Goal: Task Accomplishment & Management: Complete application form

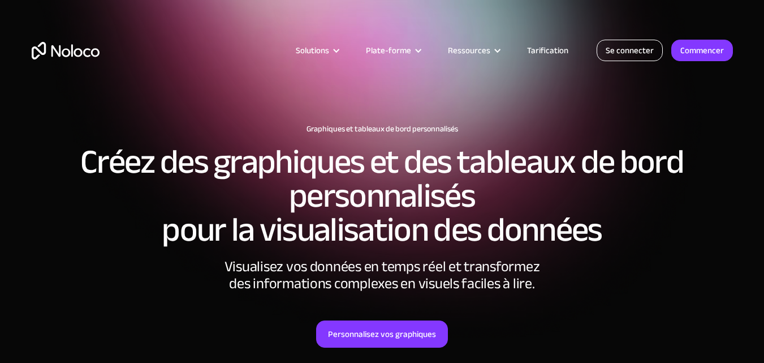
click at [628, 56] on font "Se connecter" at bounding box center [630, 50] width 48 height 16
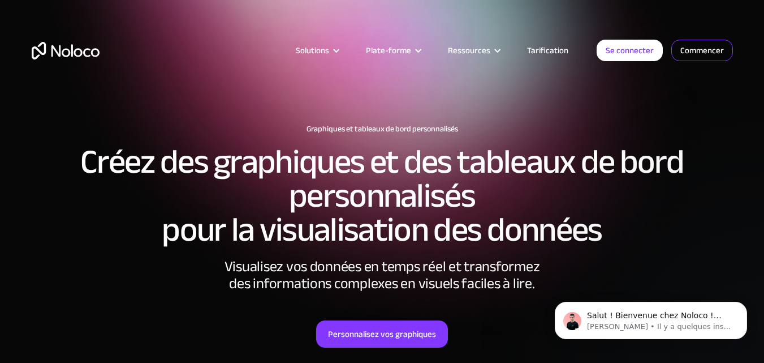
click at [709, 56] on font "Commencer" at bounding box center [702, 50] width 44 height 16
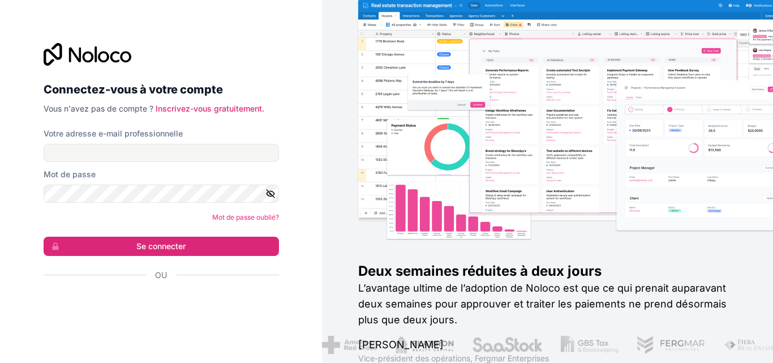
click at [184, 136] on div "Votre adresse e-mail professionnelle" at bounding box center [161, 133] width 235 height 11
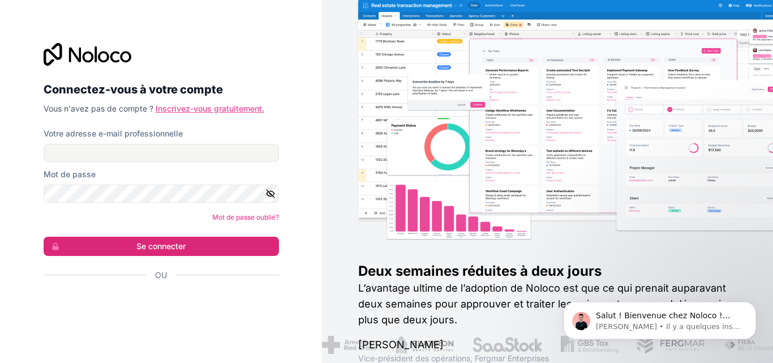
click at [193, 109] on font "Inscrivez-vous gratuitement." at bounding box center [210, 108] width 109 height 10
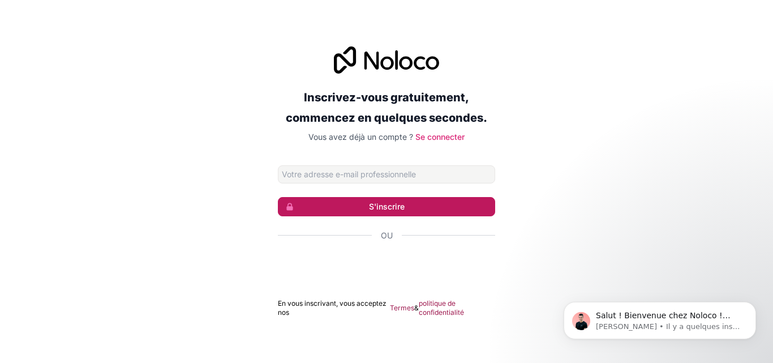
click at [339, 209] on button "S'inscrire" at bounding box center [386, 206] width 217 height 19
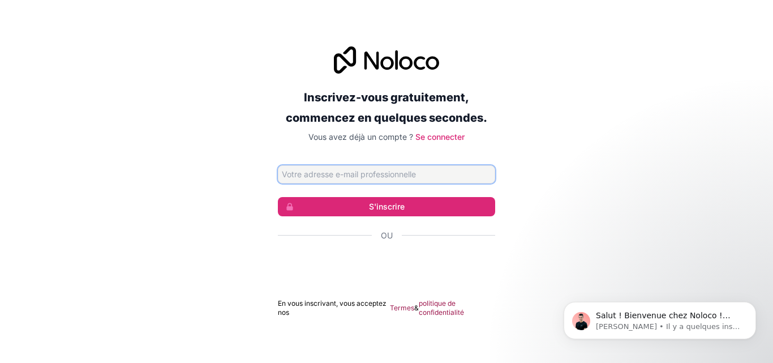
click at [300, 176] on input "Adresse email" at bounding box center [386, 174] width 217 height 18
type input "v"
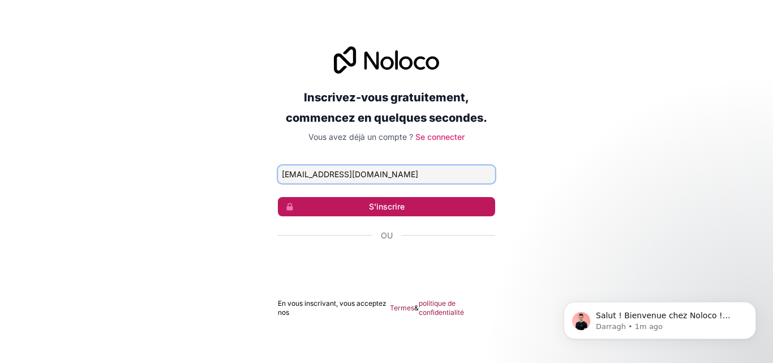
type input "[EMAIL_ADDRESS][DOMAIN_NAME]"
click at [317, 209] on button "S'inscrire" at bounding box center [386, 206] width 217 height 19
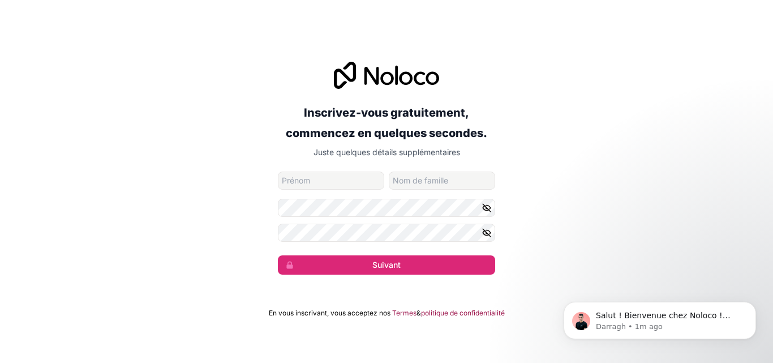
click at [310, 182] on input "prénom" at bounding box center [331, 180] width 106 height 18
type input "t"
type input "[PERSON_NAME]"
click at [406, 179] on input "nom de famille" at bounding box center [442, 180] width 106 height 18
type input "volazara"
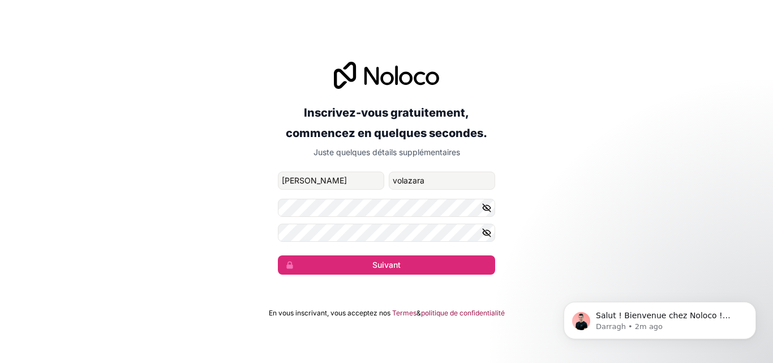
click at [482, 206] on icon "button" at bounding box center [486, 207] width 10 height 10
click at [489, 234] on icon "button" at bounding box center [486, 232] width 8 height 5
click at [486, 210] on icon "button" at bounding box center [486, 207] width 8 height 5
click at [487, 234] on icon "button" at bounding box center [486, 232] width 10 height 10
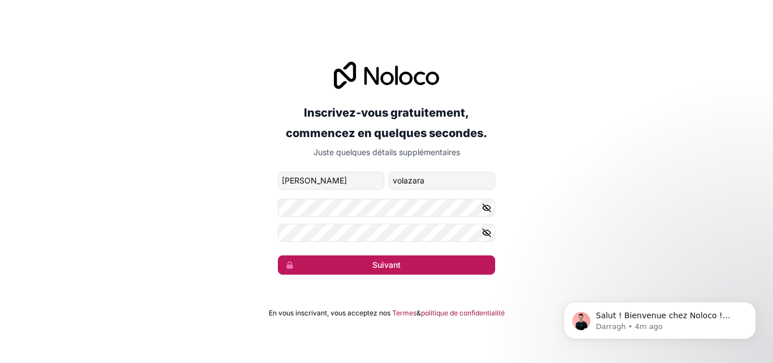
click at [431, 266] on button "Suivant" at bounding box center [386, 264] width 217 height 19
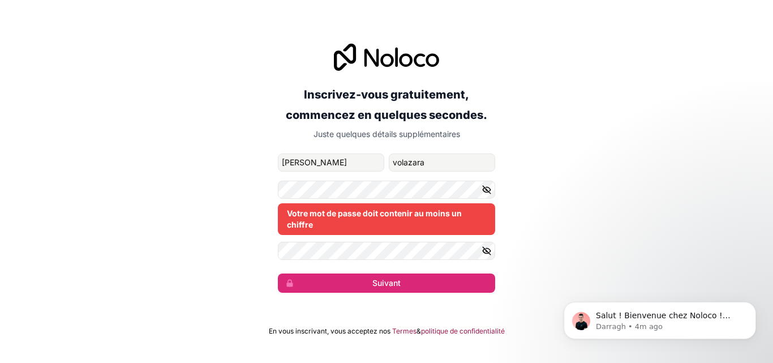
click at [484, 191] on icon "button" at bounding box center [486, 189] width 8 height 5
click at [487, 254] on icon "button" at bounding box center [486, 250] width 10 height 10
click at [488, 249] on icon "button" at bounding box center [486, 250] width 10 height 10
click at [485, 187] on icon "button" at bounding box center [486, 189] width 8 height 5
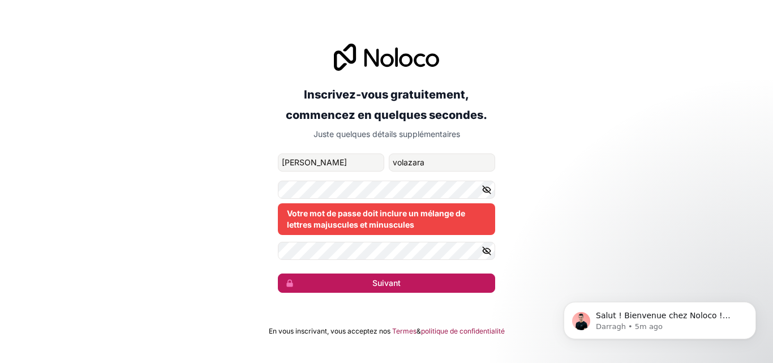
click at [417, 282] on button "Suivant" at bounding box center [386, 282] width 217 height 19
click at [383, 282] on font "Suivant" at bounding box center [386, 283] width 28 height 10
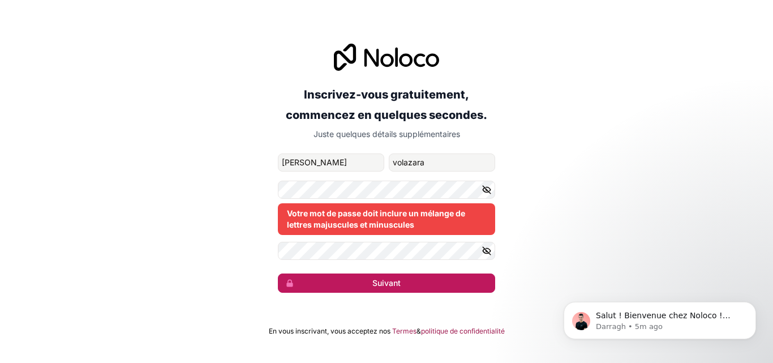
click at [379, 282] on font "Suivant" at bounding box center [386, 283] width 28 height 10
click at [394, 283] on font "Suivant" at bounding box center [386, 283] width 28 height 10
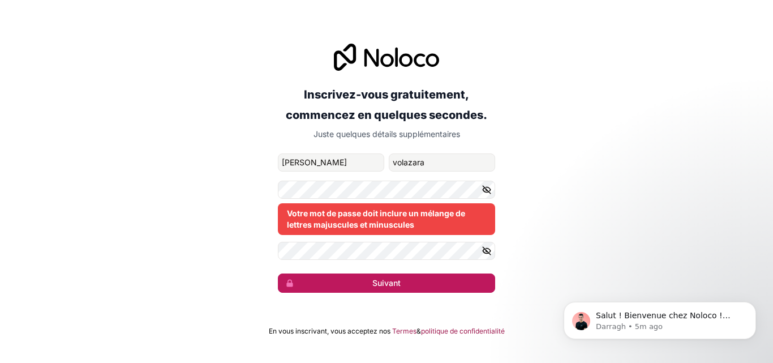
click at [394, 283] on font "Suivant" at bounding box center [386, 283] width 28 height 10
click at [382, 283] on font "Suivant" at bounding box center [386, 283] width 28 height 10
click at [424, 282] on button "Suivant" at bounding box center [386, 282] width 217 height 19
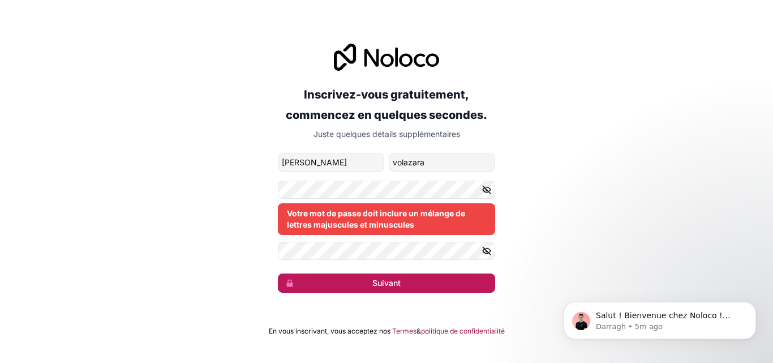
click at [424, 282] on button "Suivant" at bounding box center [386, 282] width 217 height 19
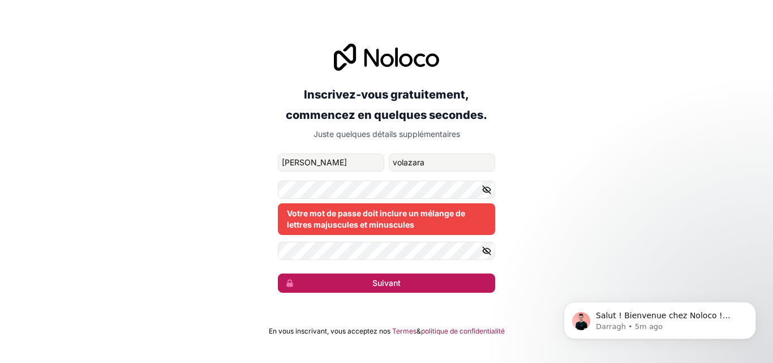
click at [424, 282] on button "Suivant" at bounding box center [386, 282] width 217 height 19
click at [381, 281] on font "Suivant" at bounding box center [386, 283] width 28 height 10
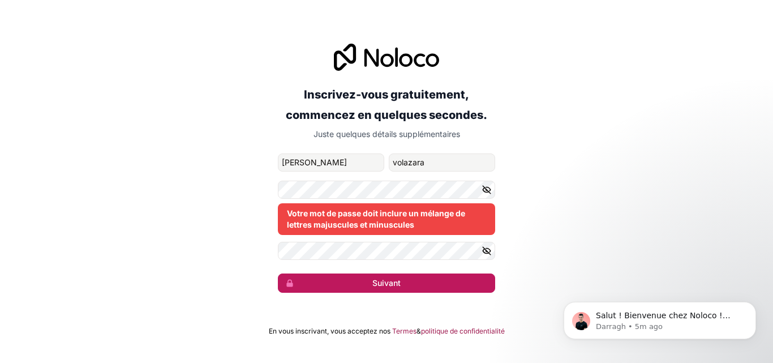
click at [395, 282] on font "Suivant" at bounding box center [386, 283] width 28 height 10
click at [278, 273] on button "Suivant" at bounding box center [386, 282] width 217 height 19
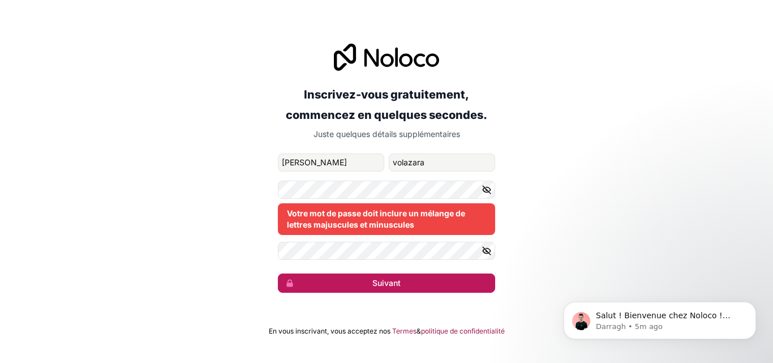
click at [278, 273] on button "Suivant" at bounding box center [386, 282] width 217 height 19
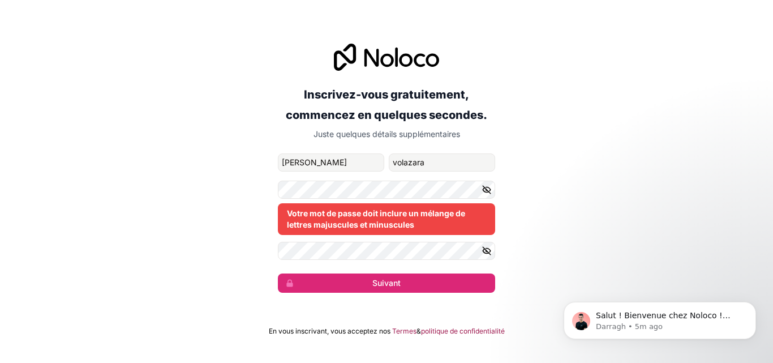
click at [487, 249] on icon "button" at bounding box center [486, 250] width 10 height 10
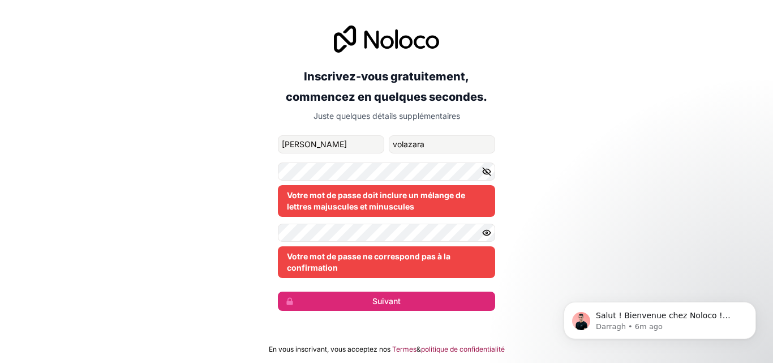
click at [487, 174] on icon "button" at bounding box center [486, 171] width 8 height 5
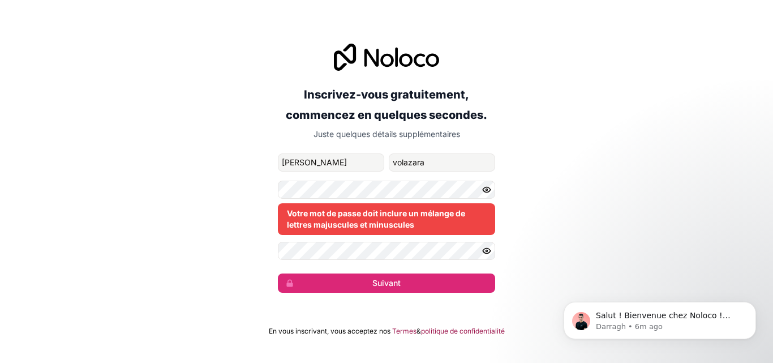
click at [483, 191] on icon "button" at bounding box center [486, 189] width 10 height 10
click at [487, 247] on icon "button" at bounding box center [486, 250] width 10 height 10
click at [488, 249] on icon "button" at bounding box center [486, 250] width 10 height 10
click at [488, 192] on icon "button" at bounding box center [486, 189] width 10 height 10
click at [486, 251] on icon "button" at bounding box center [486, 250] width 10 height 10
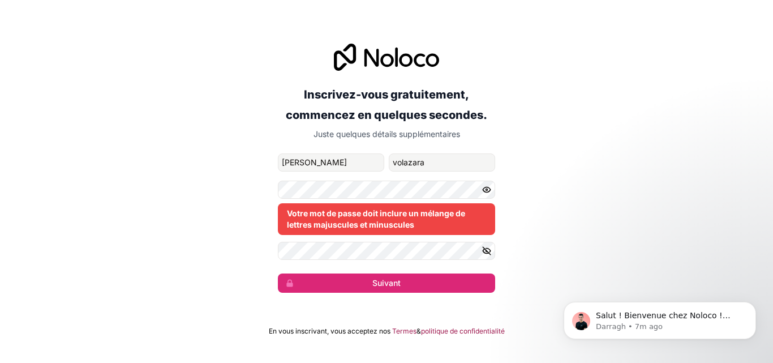
click at [486, 192] on icon "button" at bounding box center [486, 189] width 8 height 5
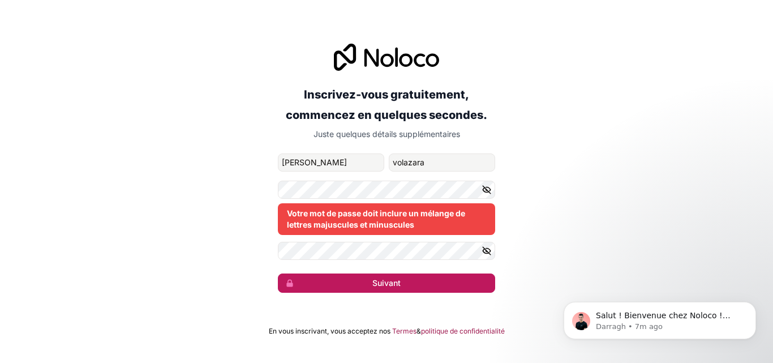
click at [403, 278] on button "Suivant" at bounding box center [386, 282] width 217 height 19
click at [399, 281] on font "Suivant" at bounding box center [386, 283] width 28 height 10
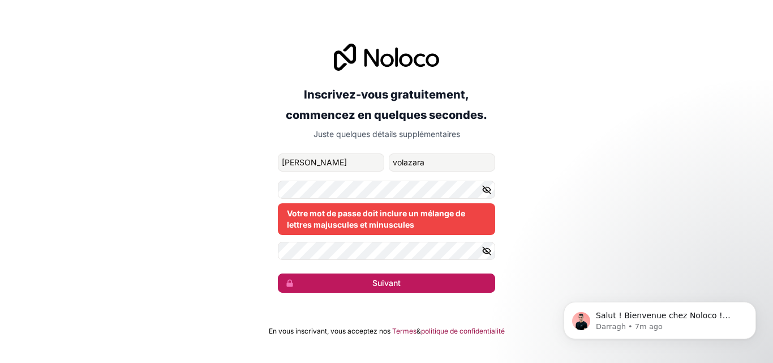
click at [399, 281] on font "Suivant" at bounding box center [386, 283] width 28 height 10
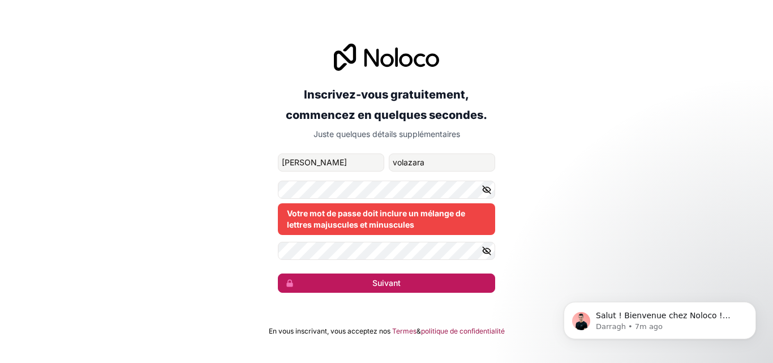
click at [399, 281] on font "Suivant" at bounding box center [386, 283] width 28 height 10
